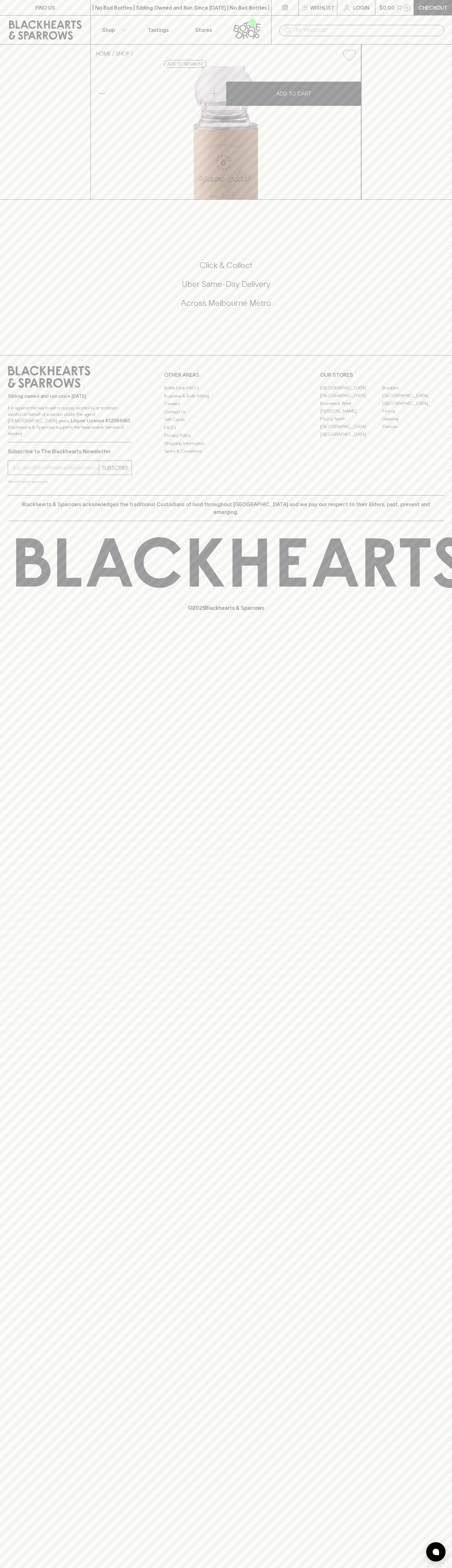
click at [289, 29] on icon at bounding box center [288, 30] width 8 height 8
click at [421, 185] on div "HOME SHOP [GEOGRAPHIC_DATA] & Liely Agave Glass $50.00 Add to wishlist No Furth…" at bounding box center [226, 122] width 452 height 155
click at [269, 1567] on html "FIND US | No Bad Bottles | Sibling Owned and Run Since [DATE] | No Bad Bottles …" at bounding box center [226, 784] width 452 height 1568
click at [14, 1328] on div "FIND US | No Bad Bottles | Sibling Owned and Run Since [DATE] | No Bad Bottles …" at bounding box center [226, 784] width 452 height 1568
